Goal: Task Accomplishment & Management: Manage account settings

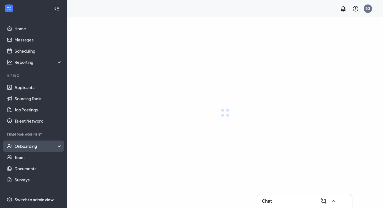
click at [53, 144] on div "Onboarding" at bounding box center [39, 146] width 48 height 6
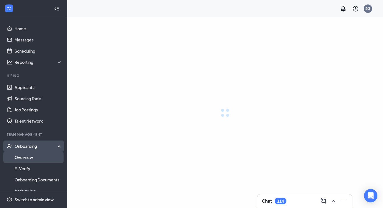
click at [30, 156] on link "Overview" at bounding box center [39, 157] width 48 height 11
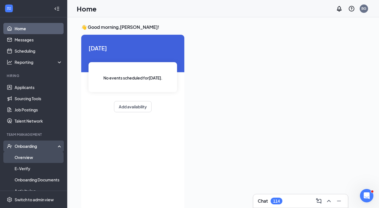
click at [29, 156] on link "Overview" at bounding box center [39, 157] width 48 height 11
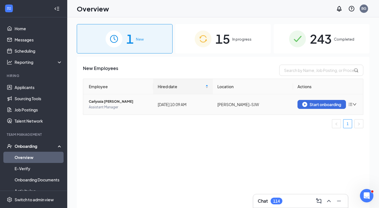
click at [352, 106] on icon "bars" at bounding box center [350, 104] width 4 height 4
click at [264, 167] on div "New Employees Employee Hired date Location Actions Carlyssia [PERSON_NAME] Assi…" at bounding box center [223, 139] width 293 height 165
click at [110, 102] on span "Carlyssia [PERSON_NAME]" at bounding box center [119, 102] width 60 height 6
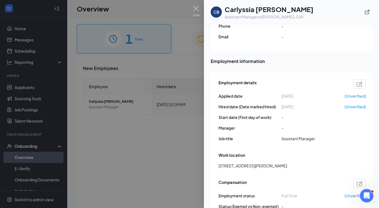
scroll to position [221, 0]
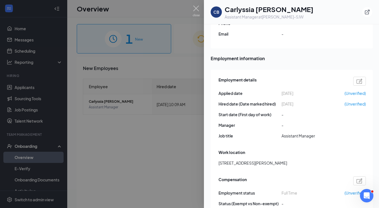
click at [359, 79] on img at bounding box center [359, 81] width 6 height 5
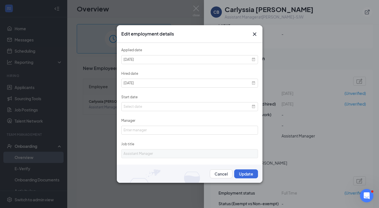
scroll to position [0, 0]
click at [190, 130] on input "Manager" at bounding box center [189, 130] width 137 height 9
click at [214, 141] on form "Applied date [DATE] Hired date [DATE] Start date Manager Job title Assistant Ma…" at bounding box center [189, 112] width 137 height 131
click at [162, 107] on input at bounding box center [189, 106] width 137 height 9
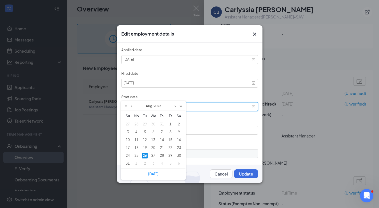
click at [226, 103] on input at bounding box center [189, 106] width 137 height 9
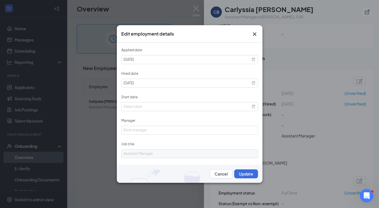
click at [254, 34] on icon "Cross" at bounding box center [254, 33] width 3 height 3
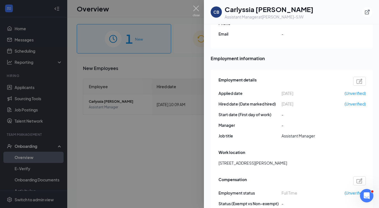
click at [195, 14] on img at bounding box center [196, 11] width 7 height 11
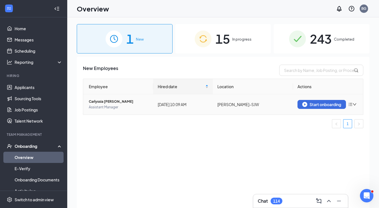
click at [356, 106] on icon "down" at bounding box center [354, 104] width 4 height 4
click at [334, 113] on div "Remove from onboarding" at bounding box center [323, 116] width 60 height 6
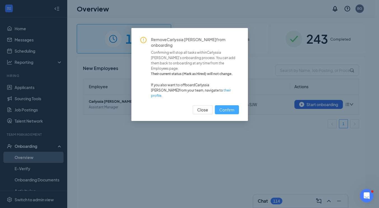
click at [231, 107] on span "Confirm" at bounding box center [226, 110] width 15 height 6
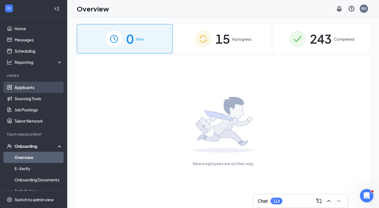
click at [39, 88] on link "Applicants" at bounding box center [39, 87] width 48 height 11
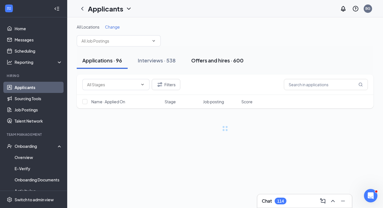
click at [234, 61] on div "Offers and hires · 600" at bounding box center [217, 60] width 52 height 7
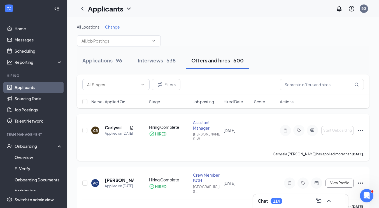
click at [360, 130] on icon "Ellipses" at bounding box center [360, 130] width 5 height 1
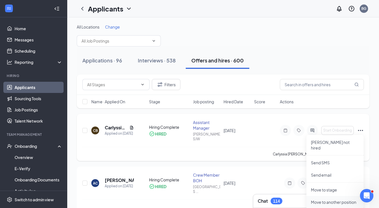
click at [338, 199] on p "Move to another position" at bounding box center [335, 202] width 48 height 6
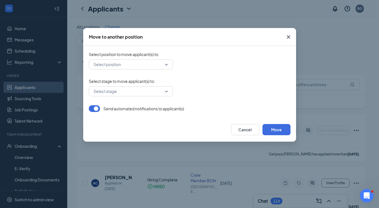
click at [154, 64] on input "search" at bounding box center [128, 65] width 73 height 10
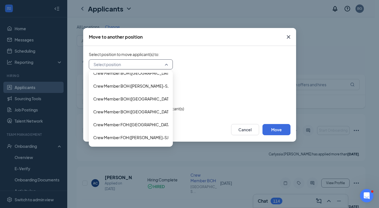
scroll to position [74, 0]
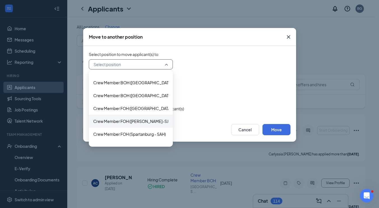
click at [144, 118] on span "Crew Member FOH ([PERSON_NAME]-SJW)" at bounding box center [133, 121] width 80 height 6
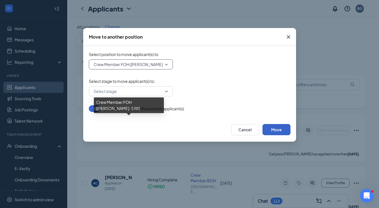
click at [277, 129] on button "Move" at bounding box center [276, 129] width 28 height 11
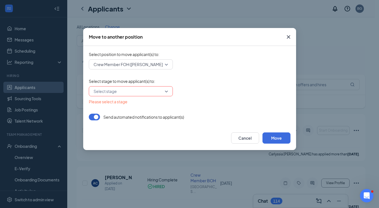
click at [160, 95] on input "search" at bounding box center [128, 92] width 73 height 10
click at [149, 90] on input "search" at bounding box center [128, 92] width 73 height 10
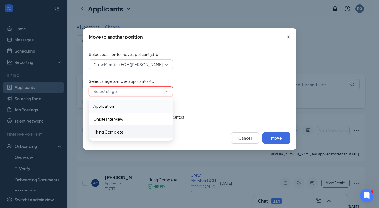
click at [125, 135] on div "Hiring Complete" at bounding box center [131, 131] width 84 height 13
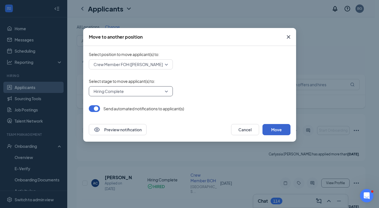
click at [278, 130] on button "Move" at bounding box center [276, 129] width 28 height 11
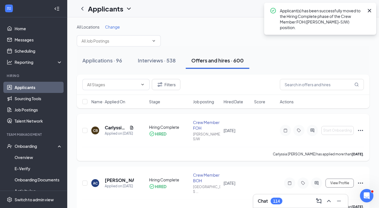
click at [360, 130] on icon "Ellipses" at bounding box center [360, 130] width 5 height 1
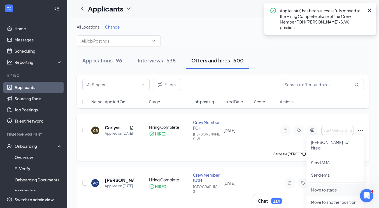
click at [343, 187] on p "Move to stage" at bounding box center [335, 190] width 48 height 6
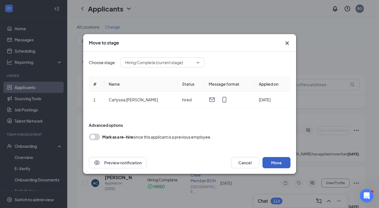
click at [282, 167] on button "Move" at bounding box center [276, 162] width 28 height 11
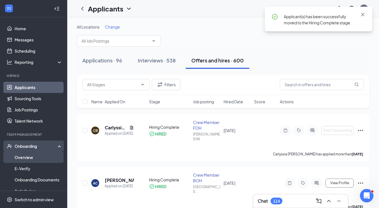
click at [31, 160] on link "Overview" at bounding box center [39, 157] width 48 height 11
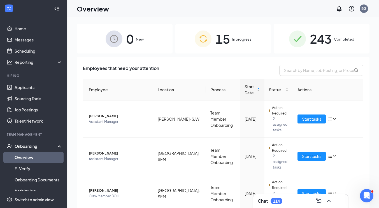
click at [129, 46] on span "0" at bounding box center [129, 38] width 7 height 19
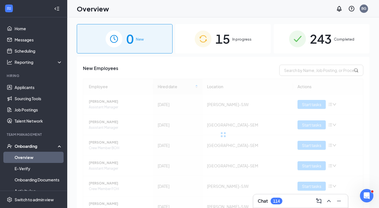
click at [240, 33] on div "15 In progress" at bounding box center [223, 38] width 96 height 29
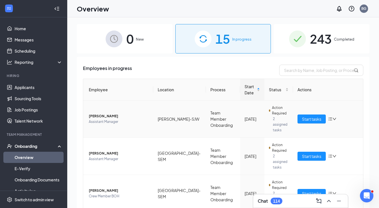
click at [332, 117] on icon "down" at bounding box center [334, 119] width 4 height 4
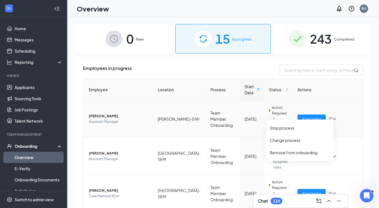
click at [102, 113] on span "[PERSON_NAME]" at bounding box center [119, 116] width 60 height 6
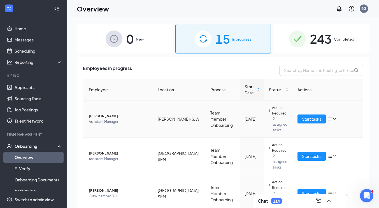
click at [106, 119] on span "Assistant Manager" at bounding box center [119, 122] width 60 height 6
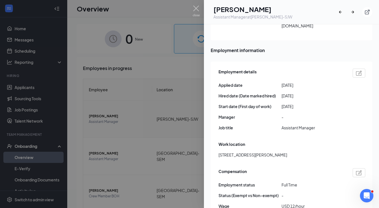
scroll to position [268, 0]
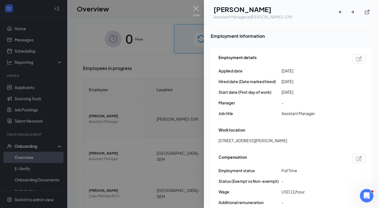
click at [356, 56] on img at bounding box center [359, 58] width 6 height 5
click at [197, 15] on img at bounding box center [196, 11] width 7 height 11
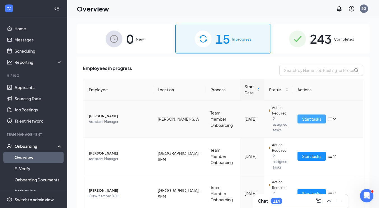
click at [308, 118] on span "Start tasks" at bounding box center [311, 119] width 19 height 6
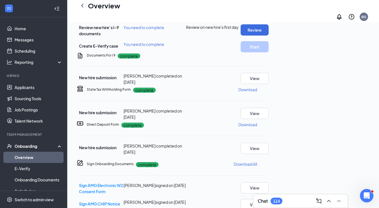
scroll to position [31, 0]
click at [268, 84] on button "View" at bounding box center [254, 78] width 28 height 11
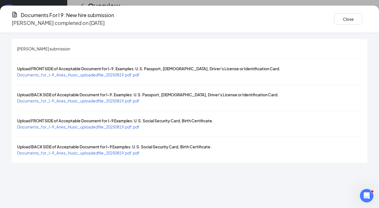
click at [139, 72] on span "Documents_for_I-9_Anes_Husic_uploadedfile_20250819.pdf.pdf" at bounding box center [78, 74] width 122 height 5
click at [139, 124] on span "Documents_for_I-9_Anes_Husic_uploadedfile_20250819.pdf.pdf" at bounding box center [78, 126] width 122 height 5
click at [334, 15] on button "Close" at bounding box center [348, 18] width 28 height 11
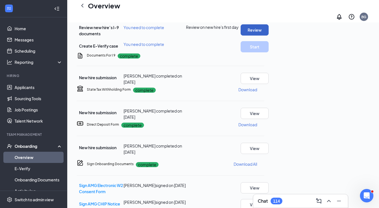
click at [268, 36] on button "Review" at bounding box center [254, 29] width 28 height 11
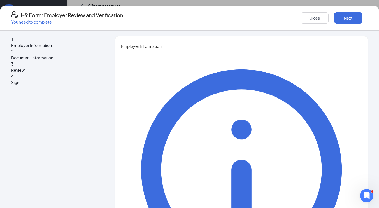
type input "Green"
type input "District Manager"
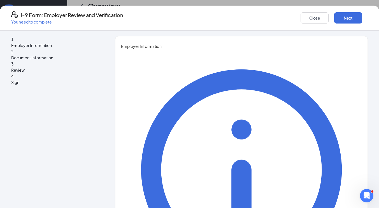
type input "[EMAIL_ADDRESS][DOMAIN_NAME]"
type input "3347423229"
click at [334, 16] on button "Next" at bounding box center [348, 17] width 28 height 11
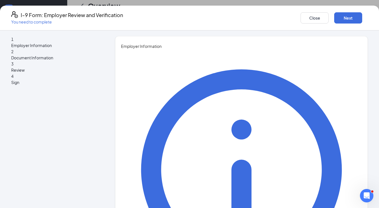
type input "b"
type input "[PERSON_NAME]"
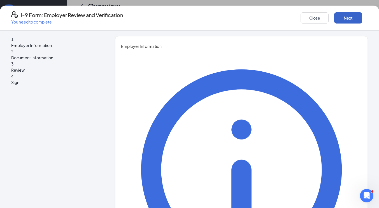
click at [336, 18] on button "Next" at bounding box center [348, 17] width 28 height 11
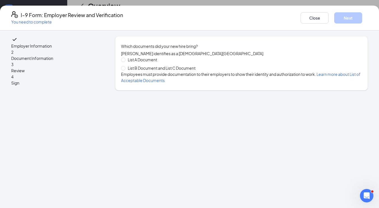
click at [135, 71] on span "List B Document and List C Document" at bounding box center [161, 68] width 72 height 6
click at [125, 70] on input "List B Document and List C Document" at bounding box center [123, 68] width 4 height 4
radio input "true"
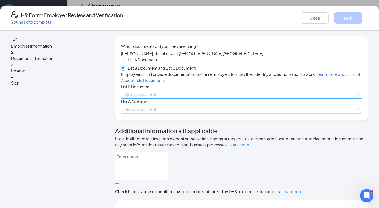
click at [329, 98] on input "search" at bounding box center [239, 94] width 230 height 8
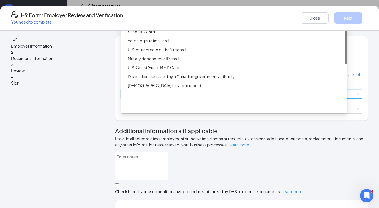
click at [172, 17] on div "Driver’s License issued by U.S State or outlying US possession" at bounding box center [236, 14] width 216 height 6
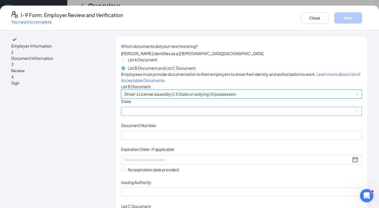
click at [160, 116] on span at bounding box center [241, 111] width 234 height 8
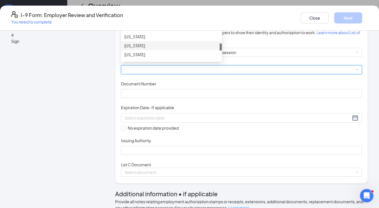
scroll to position [521, 0]
click at [145, 28] on div "[US_STATE]" at bounding box center [171, 23] width 101 height 9
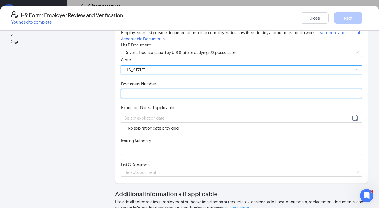
click at [175, 98] on input "Document Number" at bounding box center [241, 93] width 241 height 9
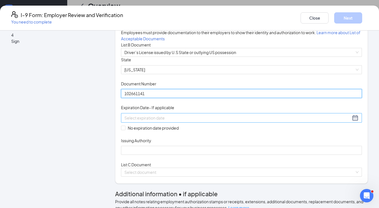
type input "102661141"
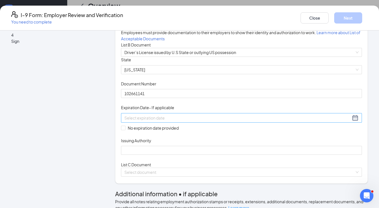
click at [163, 121] on input at bounding box center [237, 118] width 226 height 6
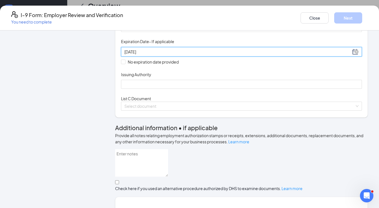
scroll to position [108, 0]
type input "[DATE]"
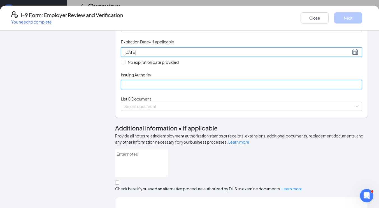
click at [214, 89] on input "Issuing Authority" at bounding box center [241, 84] width 241 height 9
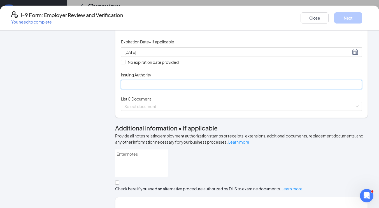
type input "[US_STATE]"
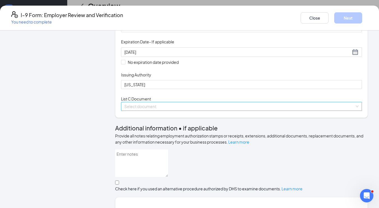
click at [198, 111] on input "search" at bounding box center [239, 106] width 230 height 8
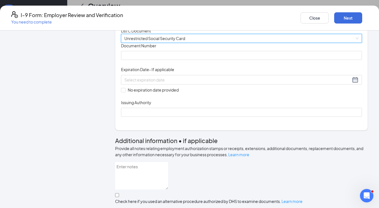
scroll to position [177, 0]
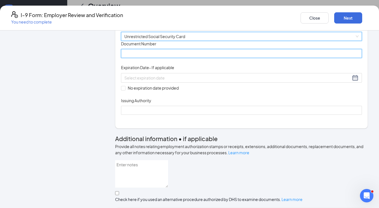
click at [139, 58] on input "Document Number" at bounding box center [241, 53] width 241 height 9
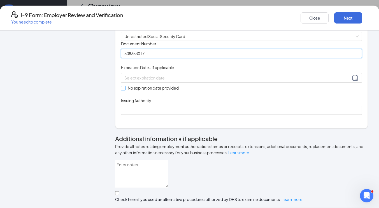
type input "508353017"
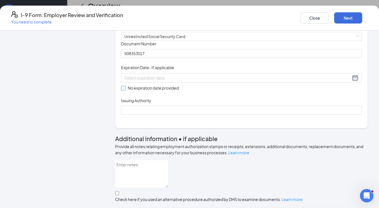
click at [125, 90] on input "No expiration date provided" at bounding box center [123, 88] width 4 height 4
checkbox input "true"
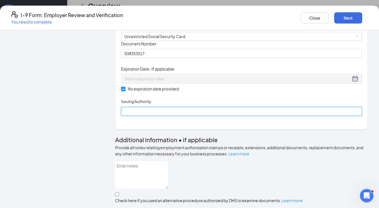
click at [150, 116] on input "Issuing Authority" at bounding box center [241, 111] width 241 height 9
type input "SSA"
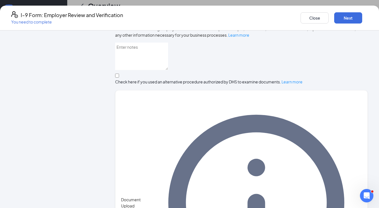
scroll to position [314, 0]
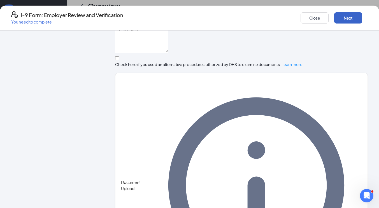
click at [336, 16] on button "Next" at bounding box center [348, 17] width 28 height 11
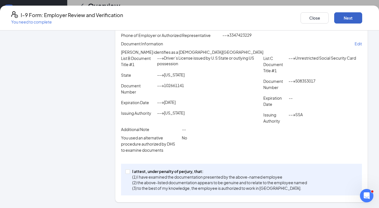
scroll to position [141, 0]
click at [129, 172] on input "I attest, under penalty of [PERSON_NAME], that: (1) I have examined the documen…" at bounding box center [127, 171] width 4 height 4
checkbox input "true"
click at [334, 22] on button "Next" at bounding box center [348, 17] width 28 height 11
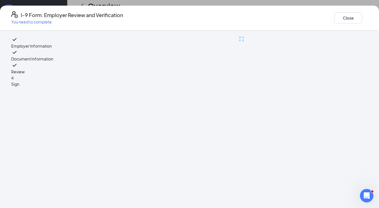
scroll to position [0, 0]
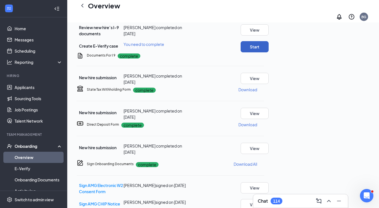
click at [268, 52] on button "Start" at bounding box center [254, 46] width 28 height 11
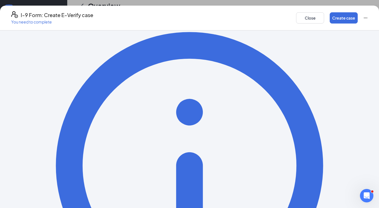
scroll to position [69, 0]
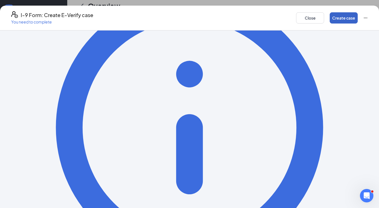
click at [335, 15] on button "Create case" at bounding box center [343, 17] width 28 height 11
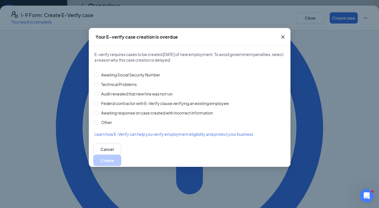
click at [122, 75] on span "Awaiting Social Security Number" at bounding box center [131, 75] width 64 height 6
click at [99, 75] on input "Awaiting Social Security Number" at bounding box center [96, 75] width 4 height 4
radio input "true"
click at [121, 158] on button "Create" at bounding box center [107, 160] width 28 height 11
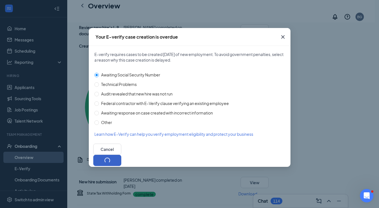
scroll to position [138, 0]
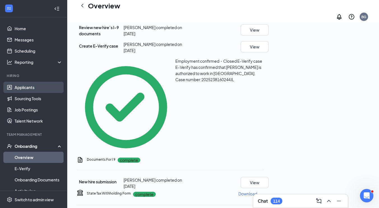
click at [27, 90] on link "Applicants" at bounding box center [39, 87] width 48 height 11
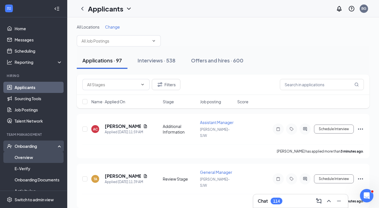
click at [26, 160] on link "Overview" at bounding box center [39, 157] width 48 height 11
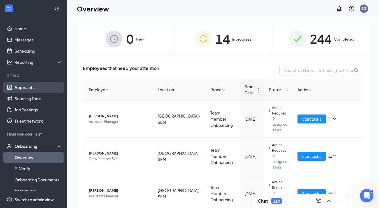
click at [33, 90] on link "Applicants" at bounding box center [39, 87] width 48 height 11
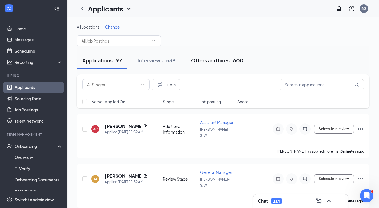
click at [240, 67] on button "Offers and hires · 600" at bounding box center [217, 60] width 64 height 17
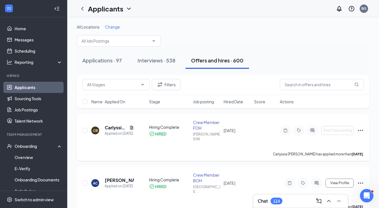
click at [359, 130] on icon "Ellipses" at bounding box center [360, 130] width 7 height 7
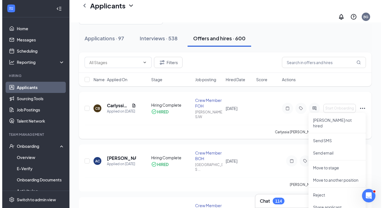
scroll to position [28, 0]
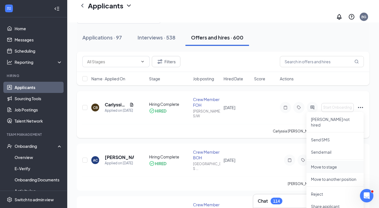
click at [328, 164] on p "Move to stage" at bounding box center [335, 167] width 48 height 6
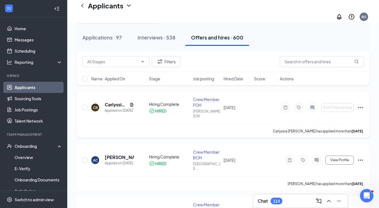
click at [119, 102] on h5 "Carlyssia [PERSON_NAME]" at bounding box center [116, 105] width 22 height 6
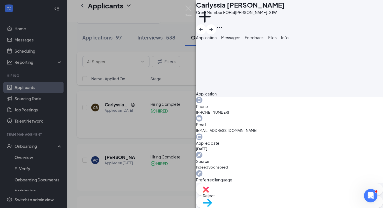
scroll to position [148, 0]
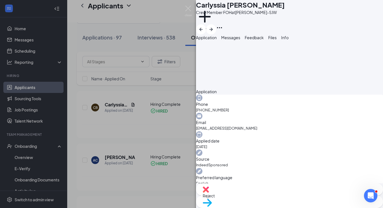
click at [320, 201] on div "Move to stage" at bounding box center [289, 202] width 187 height 12
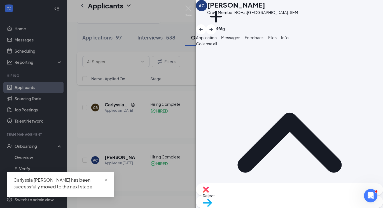
click at [190, 14] on img at bounding box center [188, 11] width 7 height 11
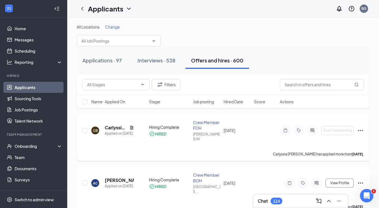
click at [359, 130] on icon "Ellipses" at bounding box center [360, 130] width 7 height 7
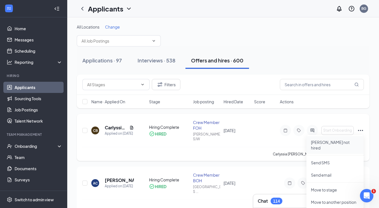
click at [344, 143] on p "[PERSON_NAME] not hired" at bounding box center [335, 144] width 48 height 11
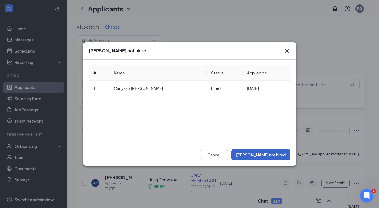
click at [275, 152] on button "[PERSON_NAME] not hired" at bounding box center [260, 154] width 59 height 11
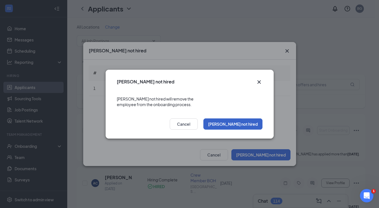
click at [240, 119] on button "[PERSON_NAME] not hired" at bounding box center [232, 123] width 59 height 11
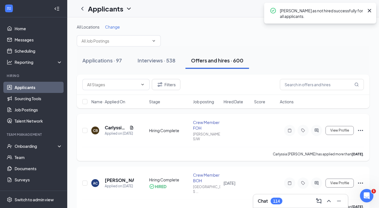
click at [360, 130] on icon "Ellipses" at bounding box center [360, 130] width 5 height 1
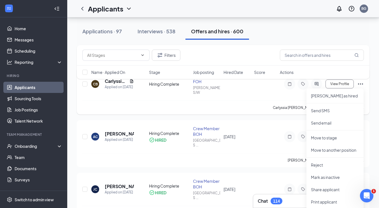
scroll to position [45, 0]
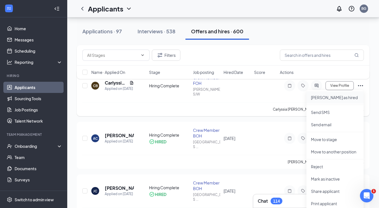
click at [341, 100] on p "Mark as hired" at bounding box center [335, 98] width 48 height 6
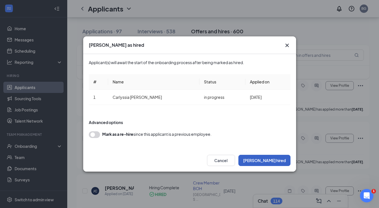
click at [279, 165] on button "Mark hired" at bounding box center [264, 160] width 52 height 11
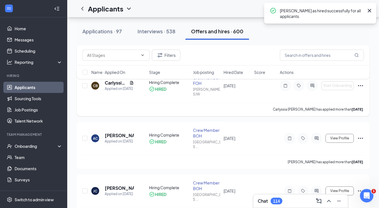
click at [360, 85] on icon "Ellipses" at bounding box center [360, 85] width 5 height 1
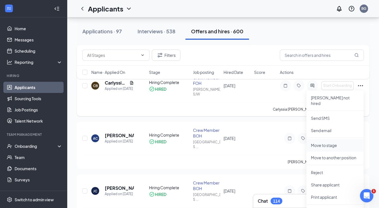
click at [340, 142] on p "Move to stage" at bounding box center [335, 145] width 48 height 6
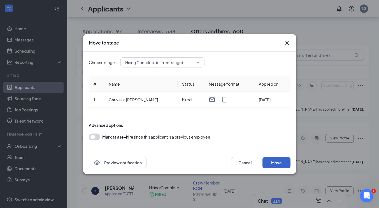
click at [276, 160] on button "Move" at bounding box center [276, 162] width 28 height 11
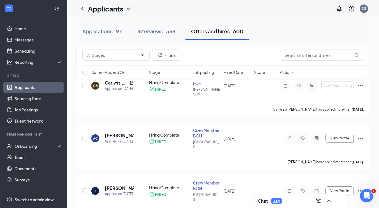
scroll to position [2, 0]
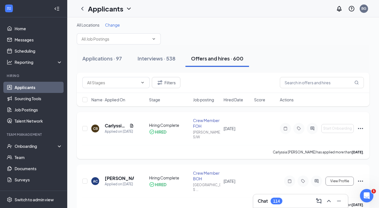
click at [361, 127] on icon "Ellipses" at bounding box center [360, 128] width 7 height 7
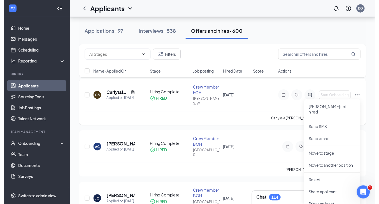
scroll to position [34, 0]
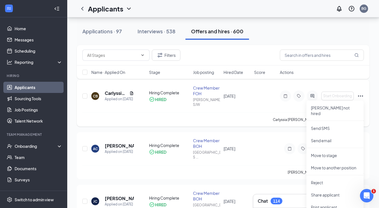
click at [277, 111] on div "CB Carlyssia Beavers Applied on Aug 24 Hiring Complete HIRED Crew Member FOH Jo…" at bounding box center [222, 98] width 281 height 27
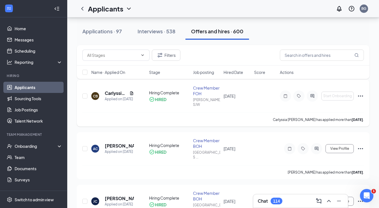
click at [113, 93] on h5 "Carlyssia [PERSON_NAME]" at bounding box center [116, 93] width 22 height 6
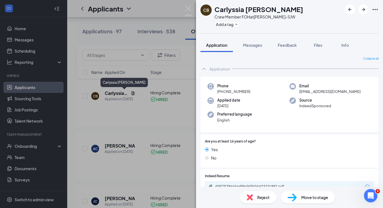
click at [179, 123] on div "CB Carlyssia Beavers Crew Member FOH at John B White-SJW Add a tag Application …" at bounding box center [191, 104] width 383 height 208
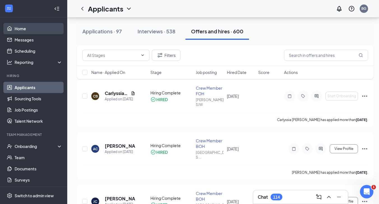
click at [30, 29] on link "Home" at bounding box center [39, 28] width 48 height 11
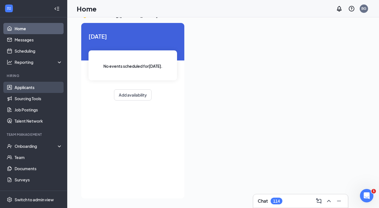
click at [28, 90] on link "Applicants" at bounding box center [39, 87] width 48 height 11
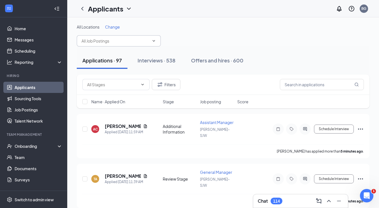
click at [147, 38] on input "text" at bounding box center [115, 41] width 68 height 6
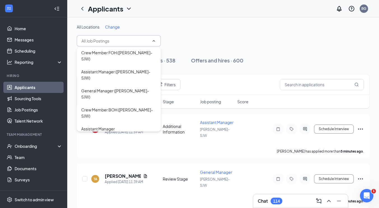
scroll to position [165, 0]
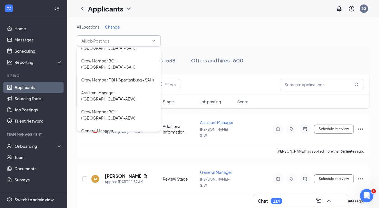
click at [234, 12] on div "Applicants BG" at bounding box center [223, 8] width 312 height 17
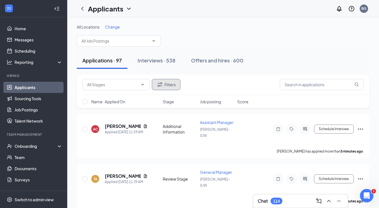
click at [168, 83] on button "Filters" at bounding box center [166, 84] width 29 height 11
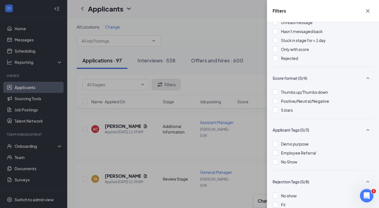
scroll to position [0, 0]
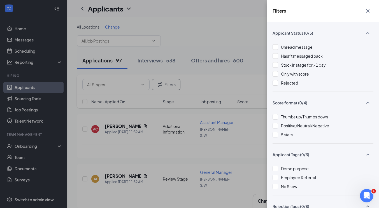
click at [368, 10] on icon "Cross" at bounding box center [367, 11] width 7 height 7
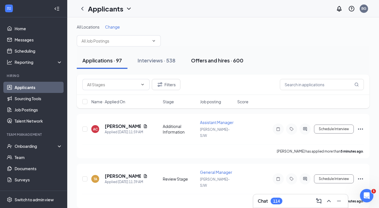
click at [225, 59] on div "Offers and hires · 600" at bounding box center [217, 60] width 52 height 7
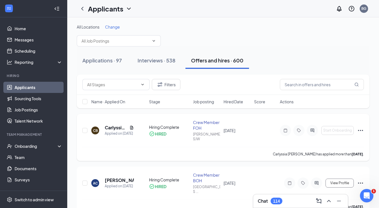
click at [361, 128] on icon "Ellipses" at bounding box center [360, 130] width 7 height 7
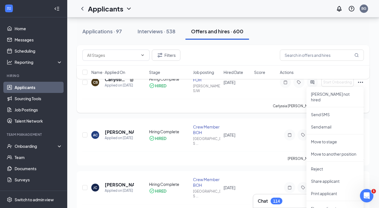
scroll to position [53, 0]
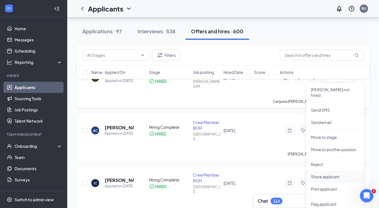
click at [338, 174] on p "Share applicant" at bounding box center [335, 177] width 48 height 6
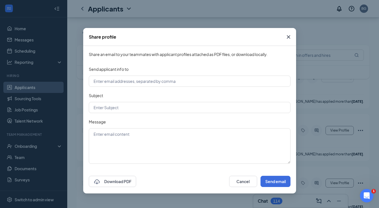
click at [282, 42] on span "Close" at bounding box center [288, 36] width 15 height 15
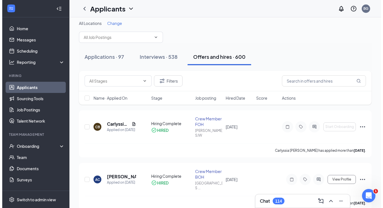
scroll to position [4, 0]
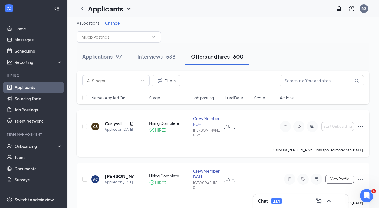
click at [360, 126] on icon "Ellipses" at bounding box center [360, 126] width 5 height 1
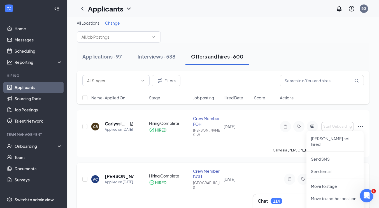
click at [288, 164] on div "AC Aaliyah Charles Applied on Aug 22 Hiring Complete HIRED Crew Member BOH East…" at bounding box center [223, 186] width 293 height 47
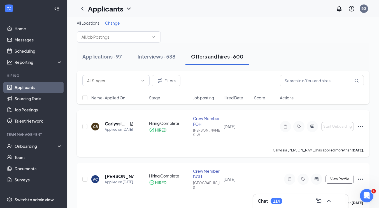
click at [118, 127] on div "Applied on [DATE]" at bounding box center [119, 130] width 29 height 6
click at [115, 124] on h5 "Carlyssia [PERSON_NAME]" at bounding box center [116, 124] width 22 height 6
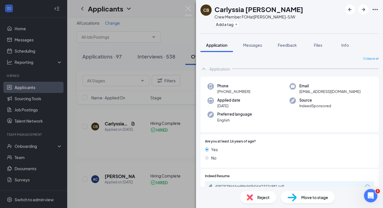
click at [375, 10] on icon "Ellipses" at bounding box center [375, 9] width 5 height 1
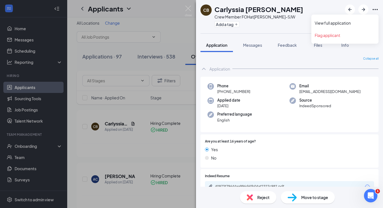
click at [356, 125] on div "Phone +1 (678) 367-9049 Email carlybeavers50@gmail.com Applied date Aug 24 Sour…" at bounding box center [289, 105] width 178 height 56
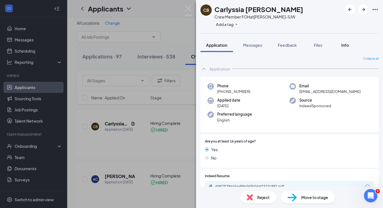
click at [344, 46] on span "Info" at bounding box center [345, 45] width 8 height 5
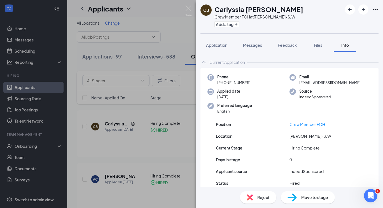
click at [321, 197] on span "Move to stage" at bounding box center [314, 197] width 27 height 6
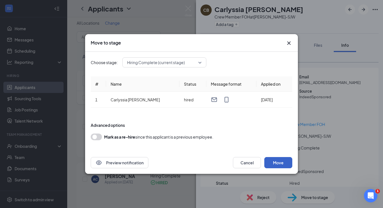
click at [282, 163] on button "Move" at bounding box center [278, 162] width 28 height 11
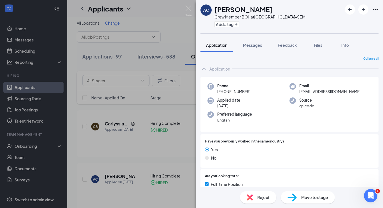
click at [191, 10] on img at bounding box center [188, 11] width 7 height 11
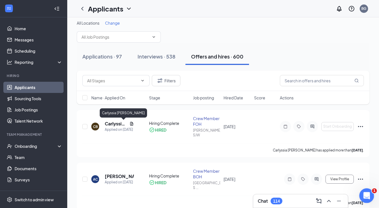
click at [366, 201] on div "Open Intercom Messenger" at bounding box center [365, 195] width 18 height 18
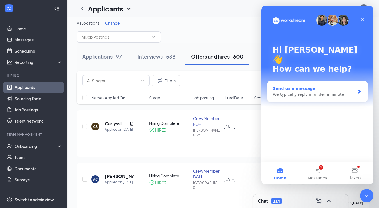
click at [350, 92] on div "We typically reply in under a minute" at bounding box center [314, 95] width 82 height 6
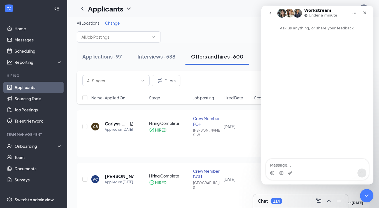
click at [291, 163] on textarea "Message…" at bounding box center [317, 164] width 102 height 10
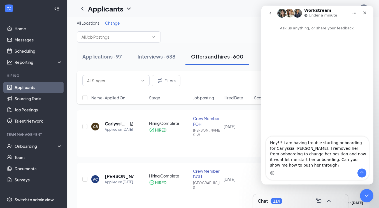
type textarea "Hey!!! i am having trouble starting onboarding for Carlyssia Beavers. I removed…"
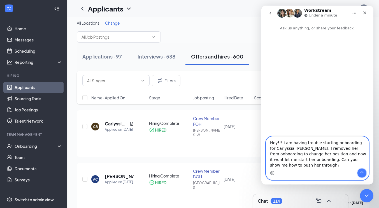
click at [363, 175] on icon "Send a message…" at bounding box center [361, 173] width 4 height 4
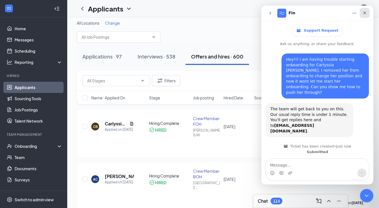
click at [364, 13] on icon "Close" at bounding box center [364, 12] width 3 height 3
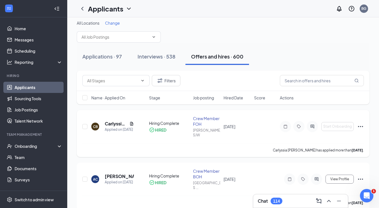
click at [299, 127] on icon "Tag" at bounding box center [298, 126] width 7 height 4
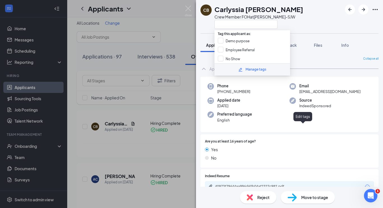
click at [191, 10] on img at bounding box center [188, 11] width 7 height 11
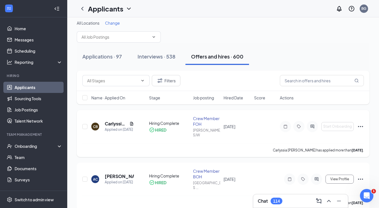
click at [358, 127] on icon "Ellipses" at bounding box center [360, 126] width 5 height 1
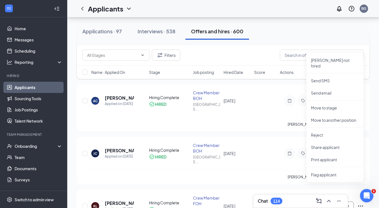
scroll to position [83, 0]
click at [339, 105] on p "Move to stage" at bounding box center [335, 108] width 48 height 6
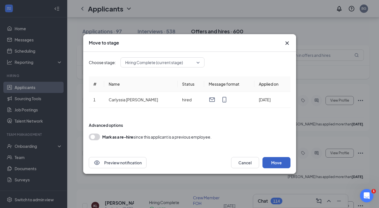
click at [272, 164] on button "Move" at bounding box center [276, 162] width 28 height 11
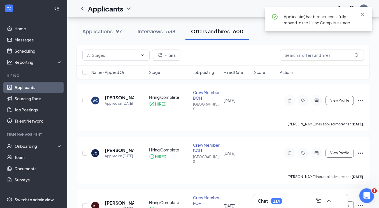
click at [368, 195] on icon "Open Intercom Messenger" at bounding box center [365, 194] width 9 height 9
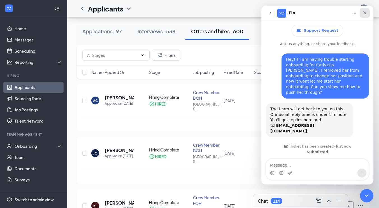
click at [364, 13] on icon "Close" at bounding box center [364, 12] width 3 height 3
